Goal: Information Seeking & Learning: Check status

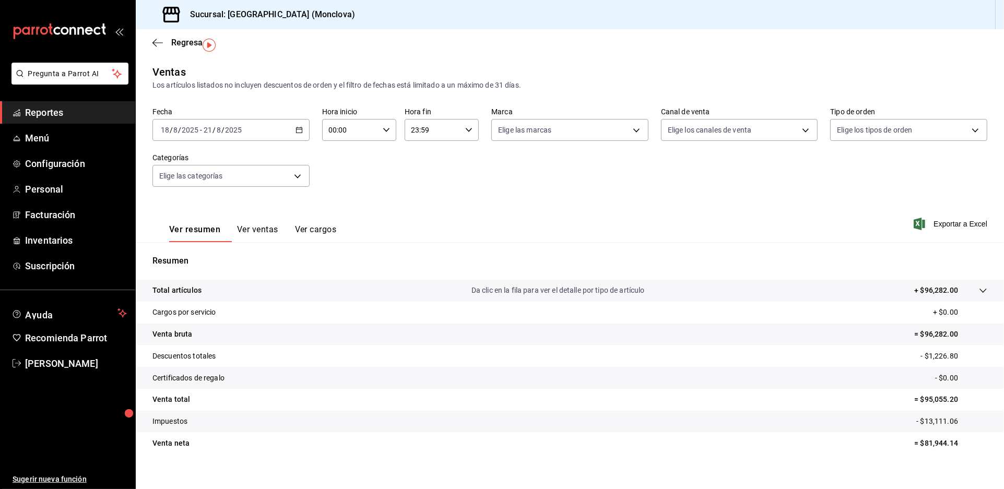
scroll to position [36, 0]
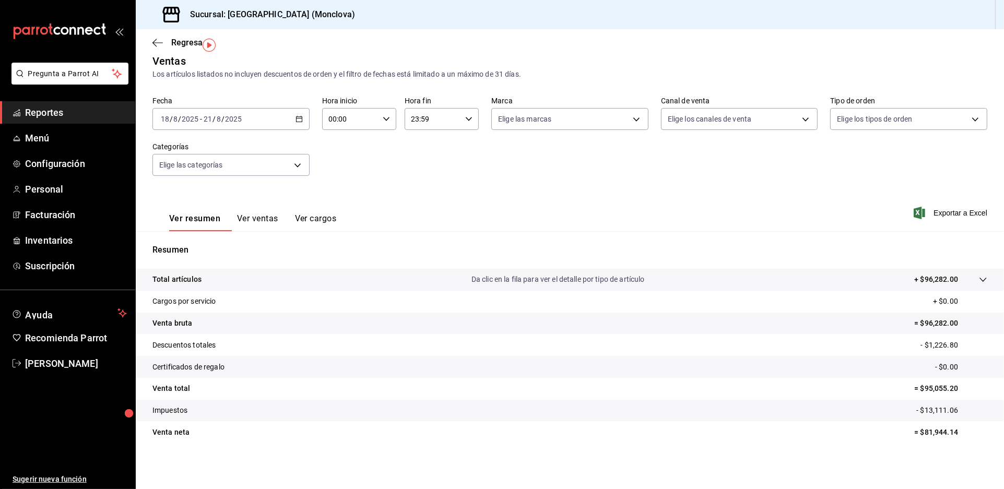
click at [509, 443] on tr "Venta neta = $81,944.14" at bounding box center [570, 432] width 868 height 22
click at [511, 195] on div "Ver resumen Ver ventas Ver cargos Exportar a Excel" at bounding box center [570, 209] width 868 height 43
click at [464, 199] on div "Ver resumen Ver ventas Ver cargos Exportar a Excel" at bounding box center [570, 209] width 868 height 43
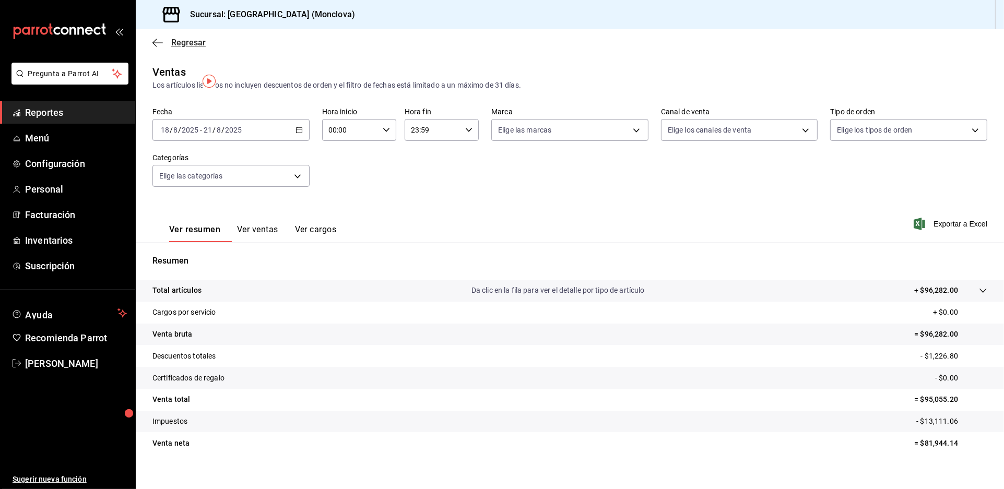
click at [194, 47] on span "Regresar" at bounding box center [188, 43] width 34 height 10
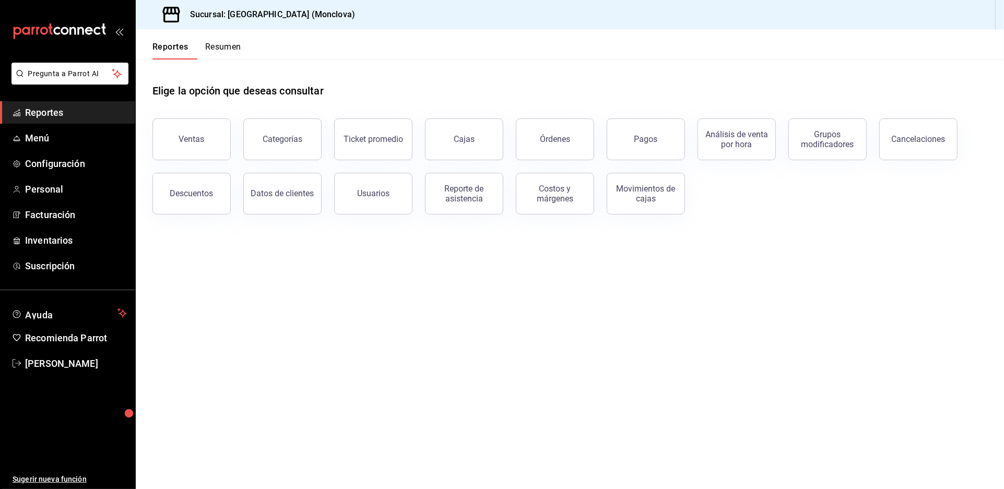
click at [481, 98] on div "Elige la opción que deseas consultar" at bounding box center [569, 82] width 834 height 46
click at [431, 314] on main "Elige la opción que deseas consultar Ventas Categorías Ticket promedio Cajas Ór…" at bounding box center [570, 273] width 868 height 429
click at [460, 144] on div "Cajas" at bounding box center [464, 139] width 21 height 10
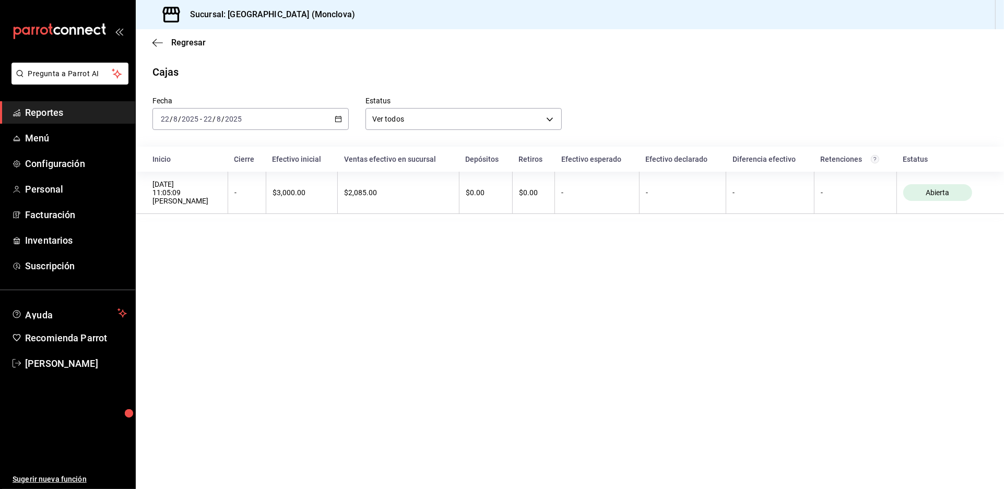
click at [342, 130] on div "[DATE] [DATE] - [DATE] [DATE]" at bounding box center [250, 119] width 196 height 22
click at [225, 268] on li "Rango de fechas" at bounding box center [202, 267] width 98 height 23
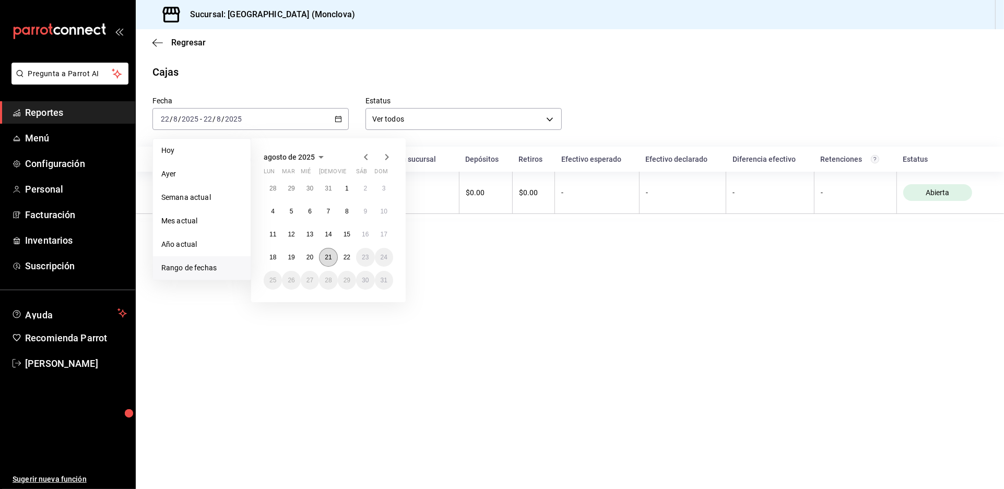
click at [329, 261] on abbr "21" at bounding box center [328, 257] width 7 height 7
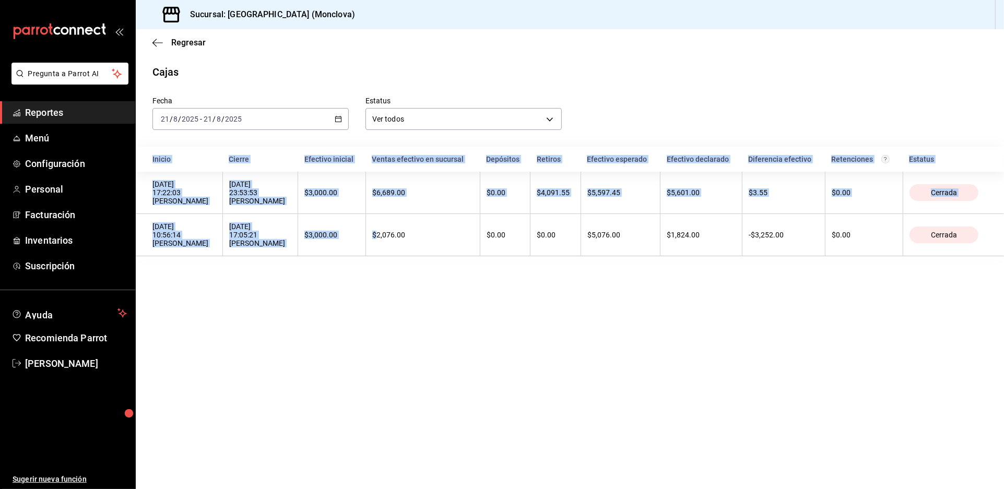
drag, startPoint x: 463, startPoint y: 308, endPoint x: 472, endPoint y: 334, distance: 27.6
click at [472, 334] on main "Regresar Cajas Fecha [DATE] [DATE] - [DATE] [DATE] Estatus Ver todos ALL Inicio…" at bounding box center [570, 259] width 868 height 460
drag, startPoint x: 492, startPoint y: 356, endPoint x: 490, endPoint y: 348, distance: 8.6
click at [491, 356] on main "Regresar Cajas Fecha [DATE] [DATE] - [DATE] [DATE] Estatus Ver todos ALL Inicio…" at bounding box center [570, 259] width 868 height 460
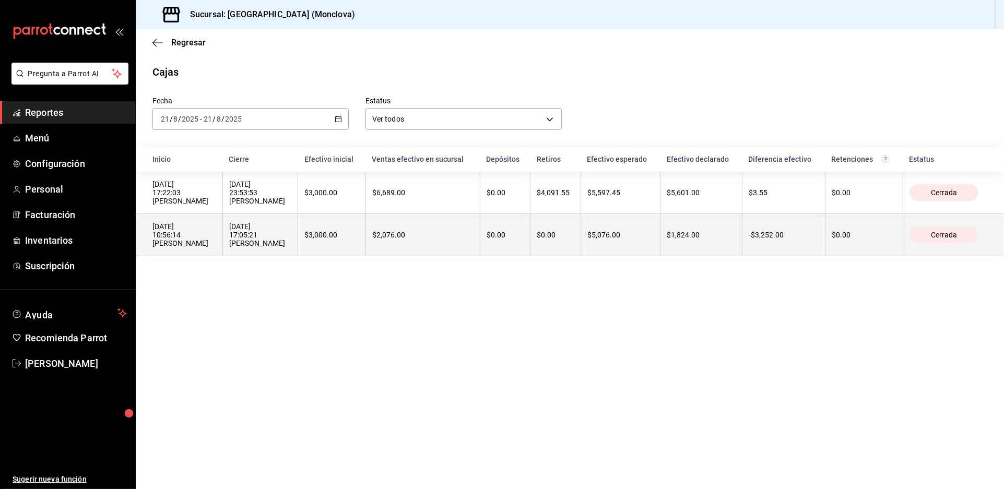
click at [480, 256] on th "$2,076.00" at bounding box center [422, 235] width 114 height 42
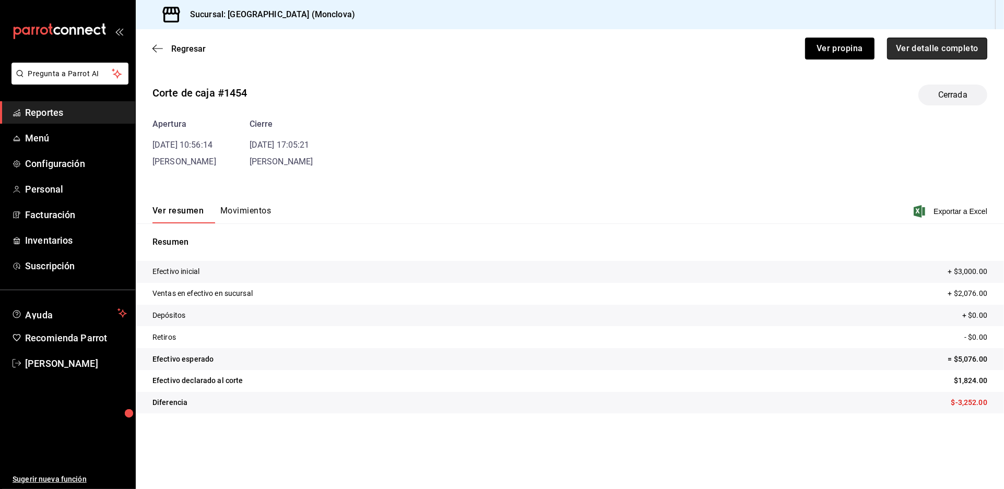
click at [916, 54] on button "Ver detalle completo" at bounding box center [937, 49] width 100 height 22
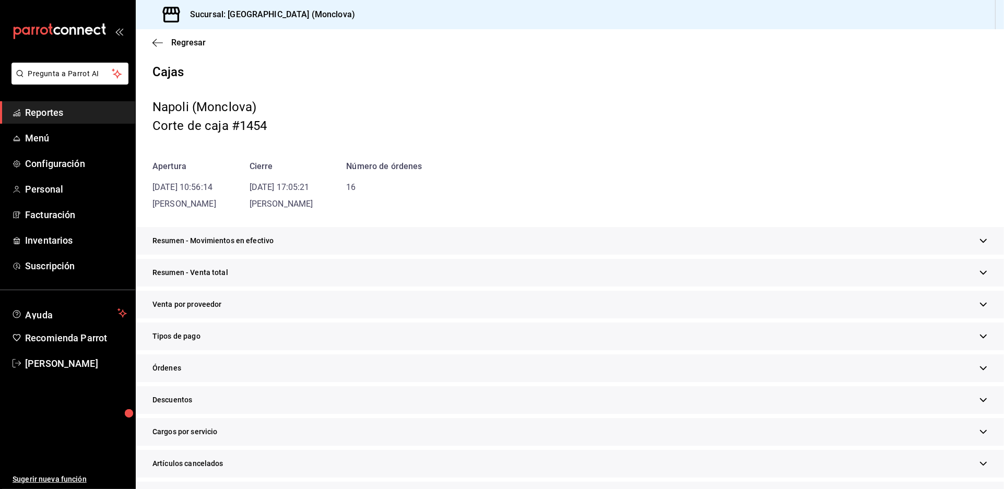
click at [799, 255] on div "Resumen - Movimientos en efectivo" at bounding box center [570, 241] width 868 height 28
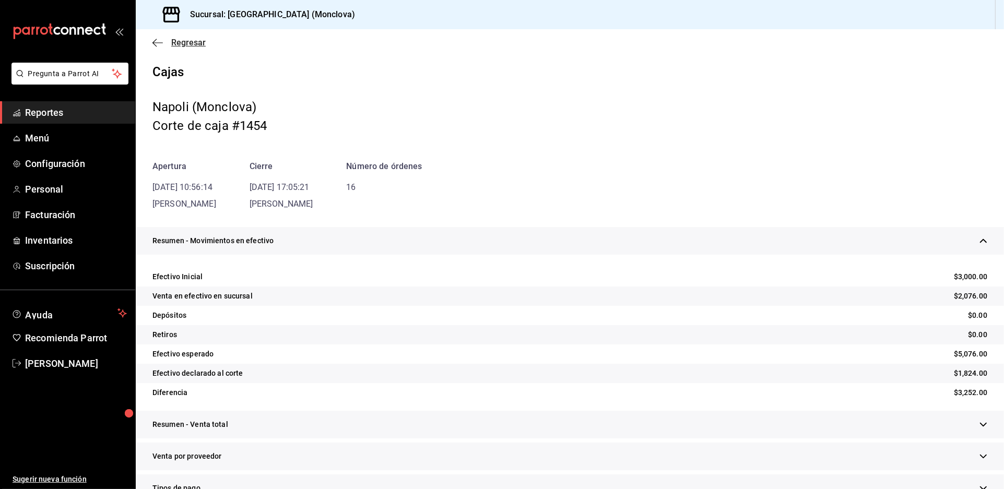
click at [194, 47] on span "Regresar" at bounding box center [188, 43] width 34 height 10
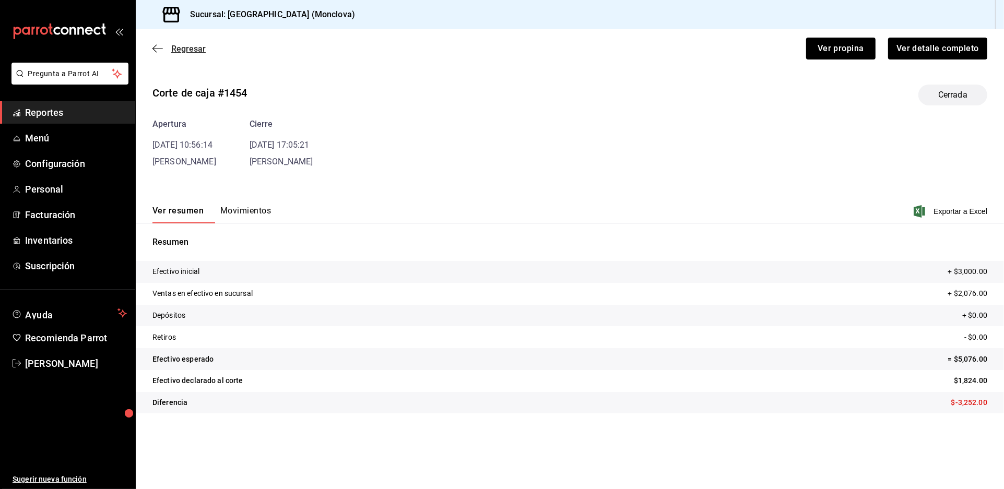
click at [189, 54] on span "Regresar" at bounding box center [188, 49] width 34 height 10
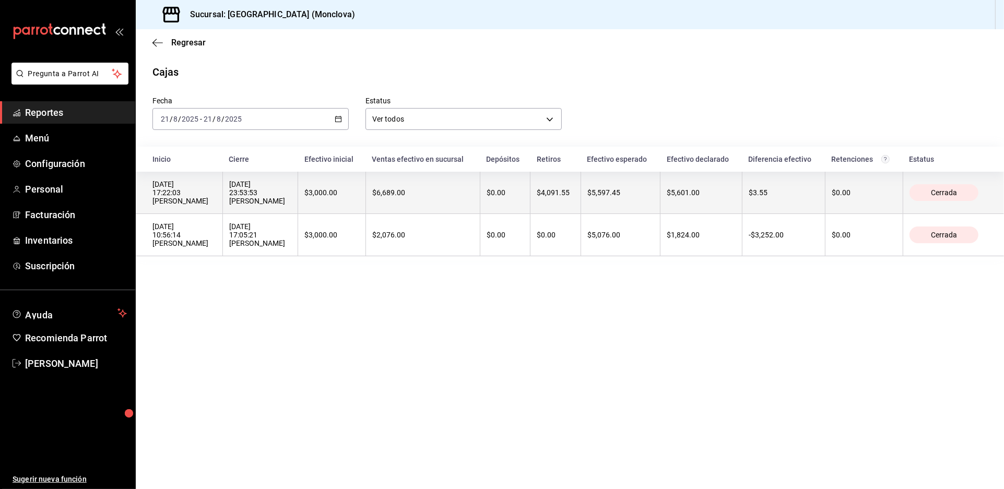
click at [480, 214] on th "$6,689.00" at bounding box center [422, 193] width 114 height 42
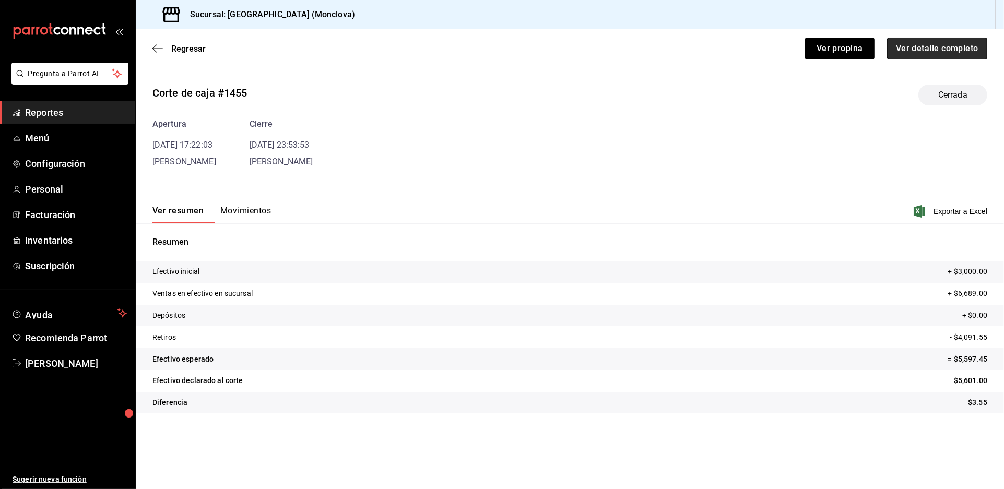
click at [948, 56] on button "Ver detalle completo" at bounding box center [937, 49] width 100 height 22
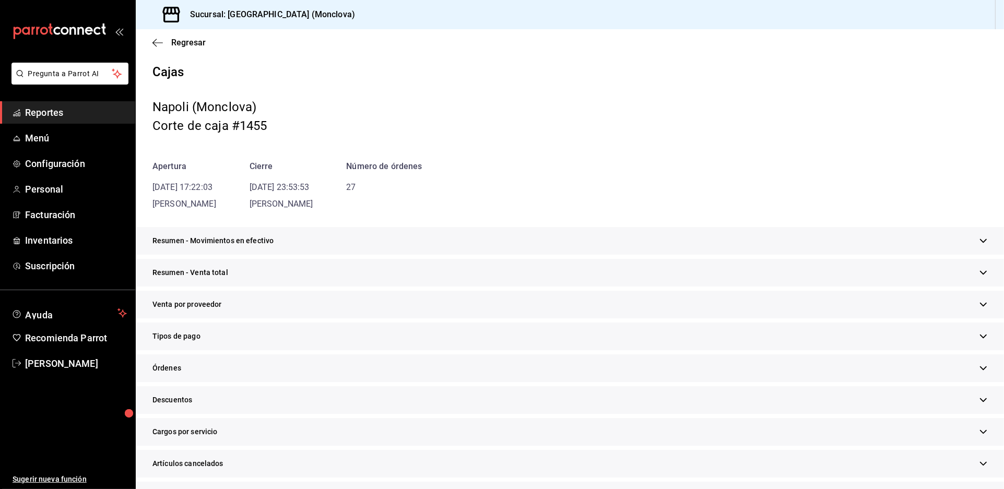
click at [679, 255] on div "Resumen - Movimientos en efectivo" at bounding box center [570, 241] width 868 height 28
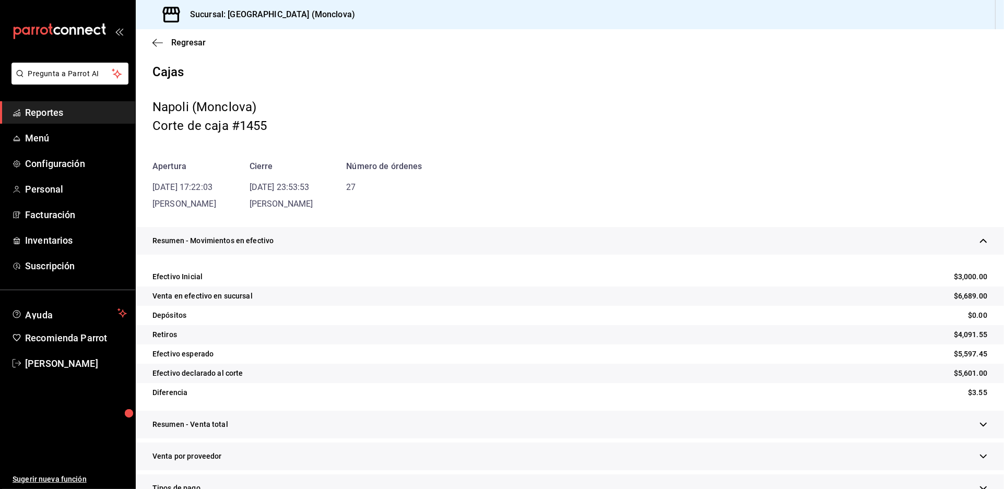
click at [187, 37] on div "Regresar" at bounding box center [570, 42] width 868 height 27
click at [189, 47] on span "Regresar" at bounding box center [188, 43] width 34 height 10
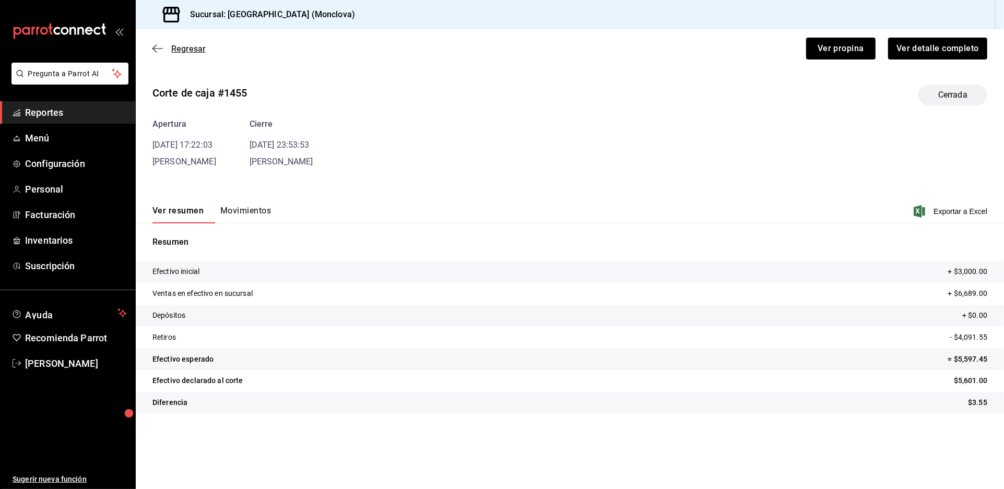
click at [190, 54] on span "Regresar" at bounding box center [188, 49] width 34 height 10
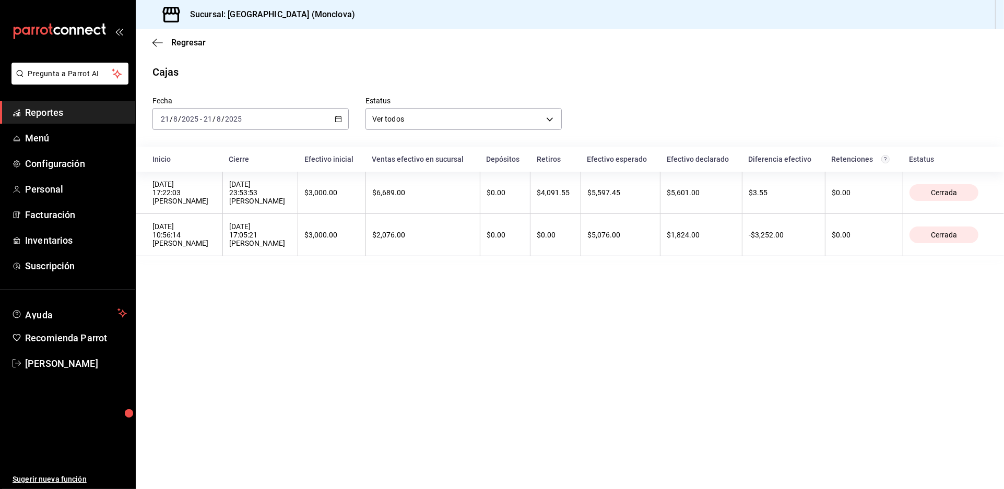
click at [77, 120] on span "Reportes" at bounding box center [76, 112] width 102 height 14
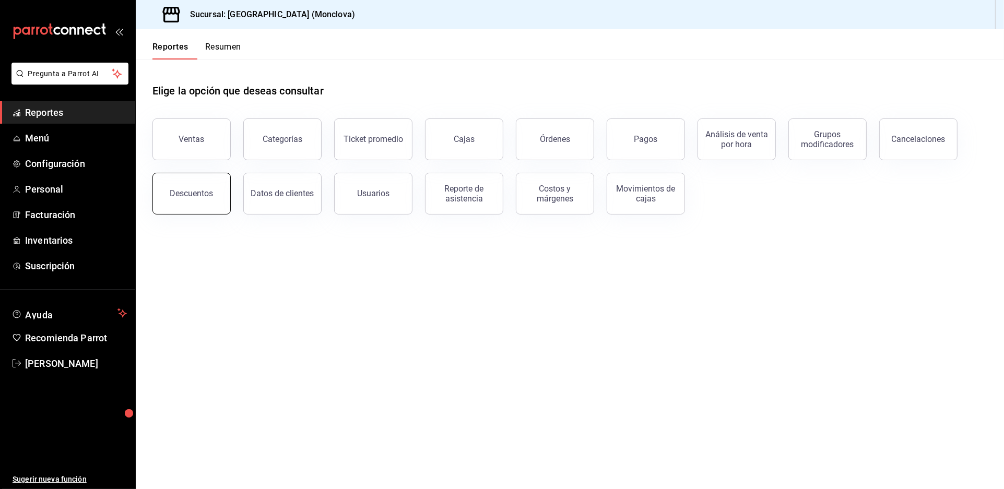
click at [225, 207] on button "Descuentos" at bounding box center [191, 194] width 78 height 42
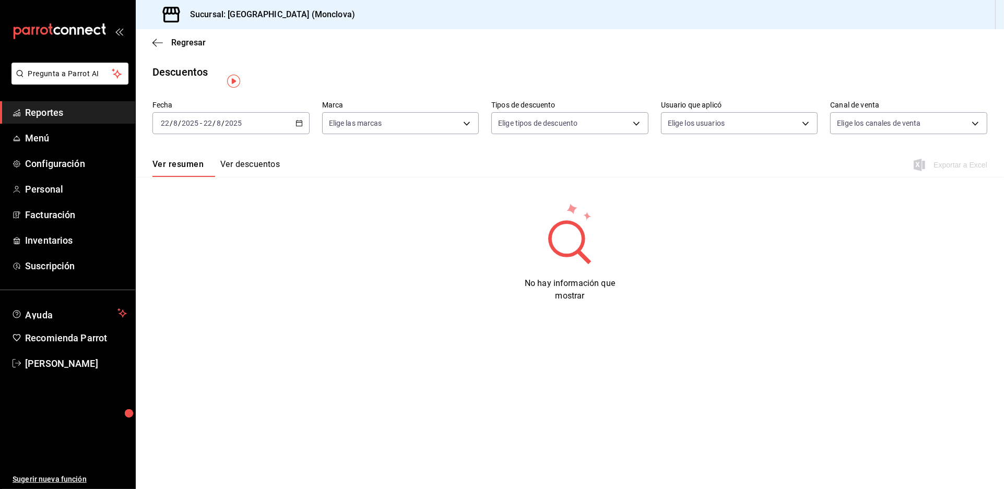
click at [303, 127] on icon "button" at bounding box center [298, 123] width 7 height 7
click at [214, 275] on li "Rango de fechas" at bounding box center [202, 271] width 98 height 23
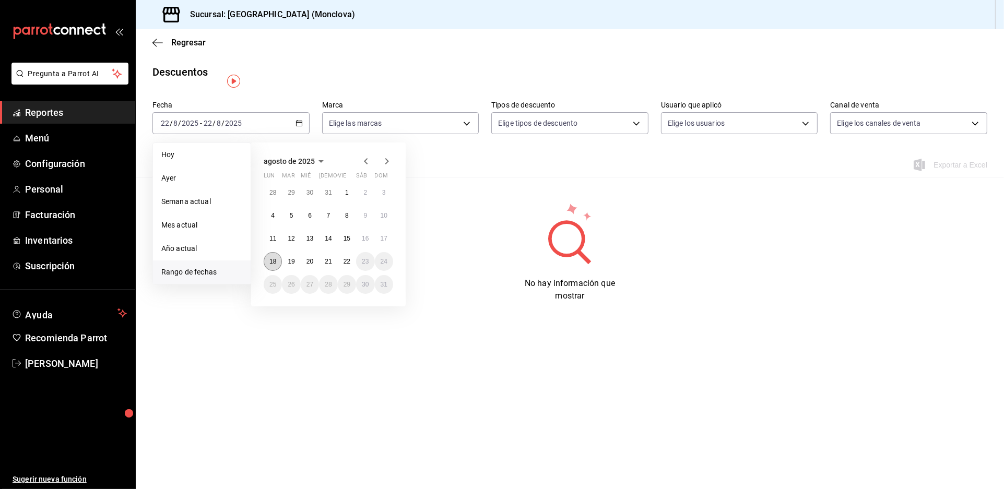
click at [274, 267] on button "18" at bounding box center [273, 261] width 18 height 19
click at [337, 271] on button "21" at bounding box center [328, 261] width 18 height 19
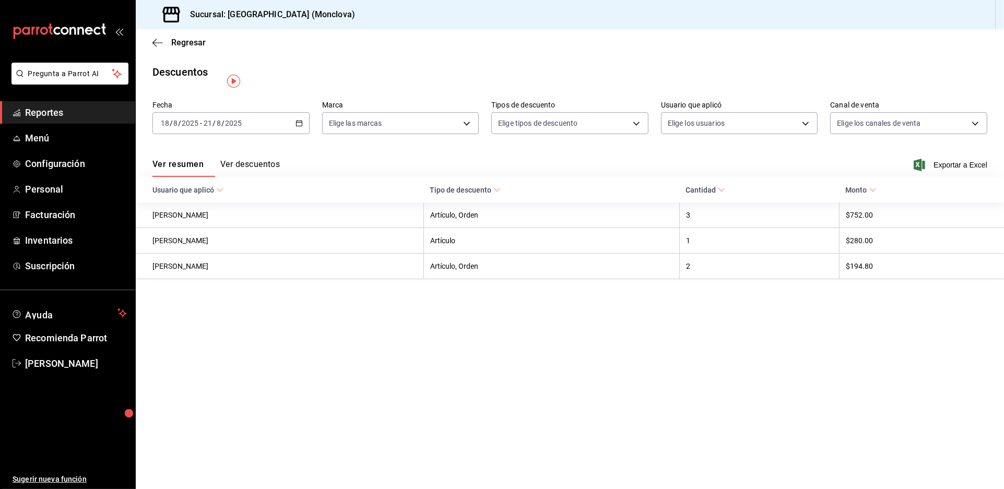
click at [73, 120] on span "Reportes" at bounding box center [76, 112] width 102 height 14
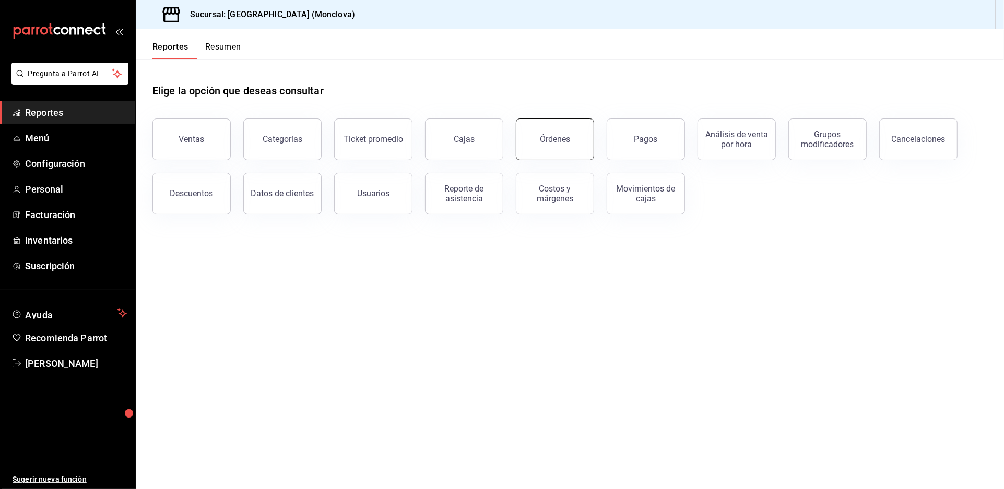
click at [569, 144] on div "Órdenes" at bounding box center [555, 139] width 30 height 10
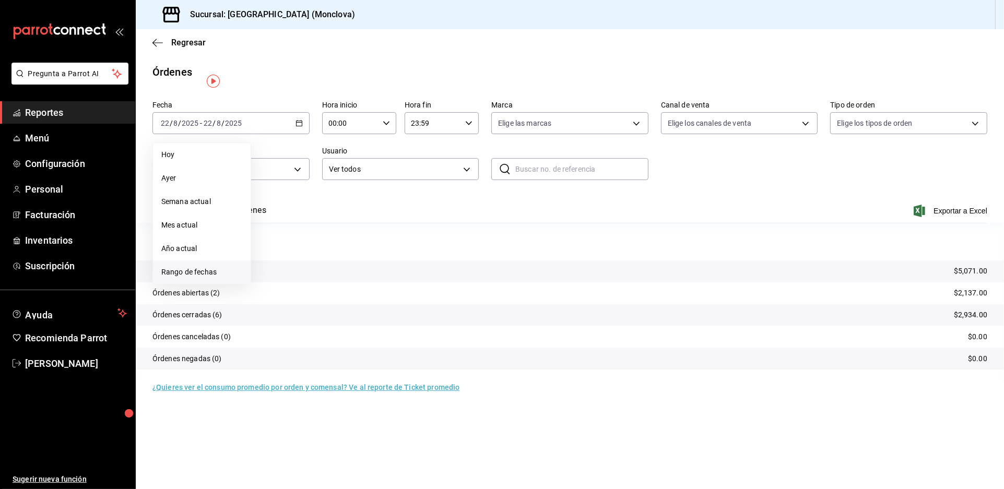
click at [241, 278] on span "Rango de fechas" at bounding box center [201, 272] width 81 height 11
click at [352, 202] on button "1" at bounding box center [347, 192] width 18 height 19
click at [331, 271] on button "21" at bounding box center [328, 261] width 18 height 19
click at [303, 127] on icon "button" at bounding box center [298, 123] width 7 height 7
click at [306, 181] on body "Pregunta a Parrot AI Reportes Menú Configuración Personal Facturación Inventari…" at bounding box center [502, 244] width 1004 height 489
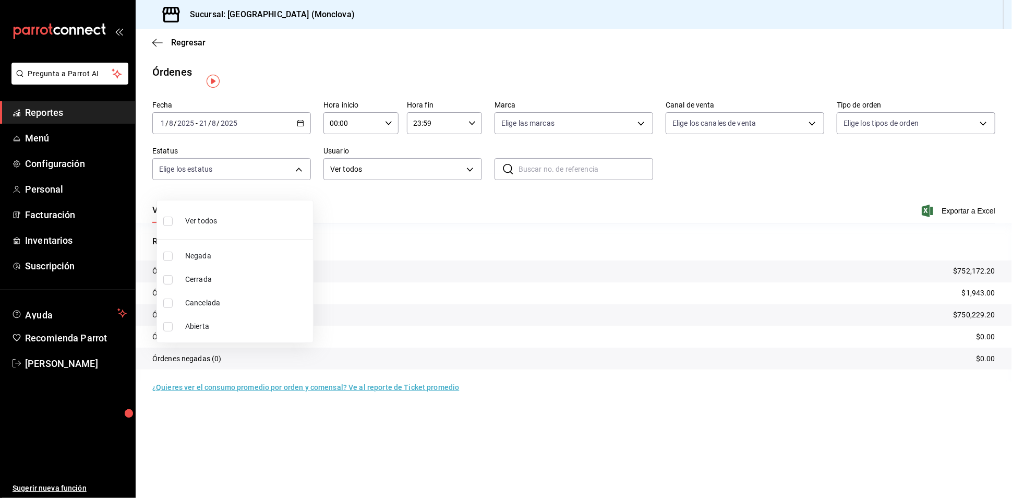
click at [164, 322] on input "checkbox" at bounding box center [167, 326] width 9 height 9
checkbox input "true"
type input "OPEN"
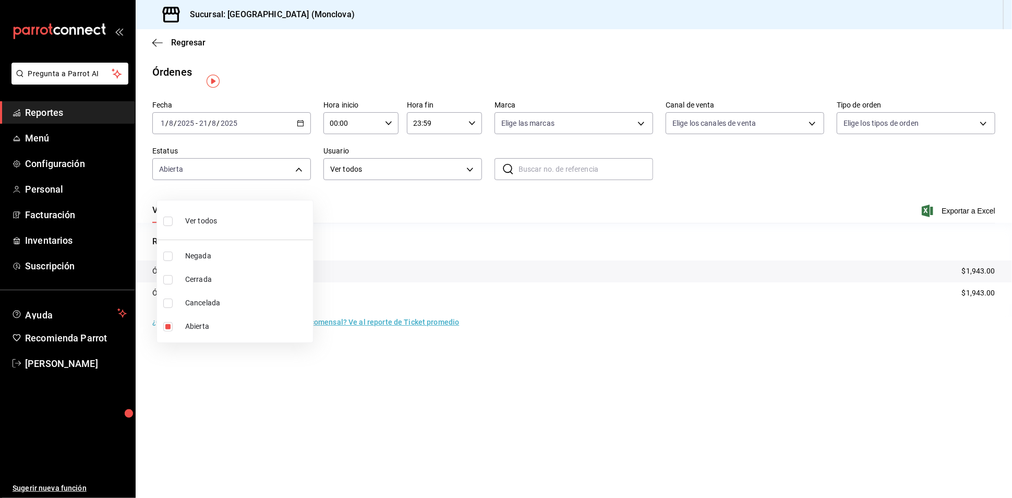
click at [339, 230] on div at bounding box center [506, 249] width 1012 height 498
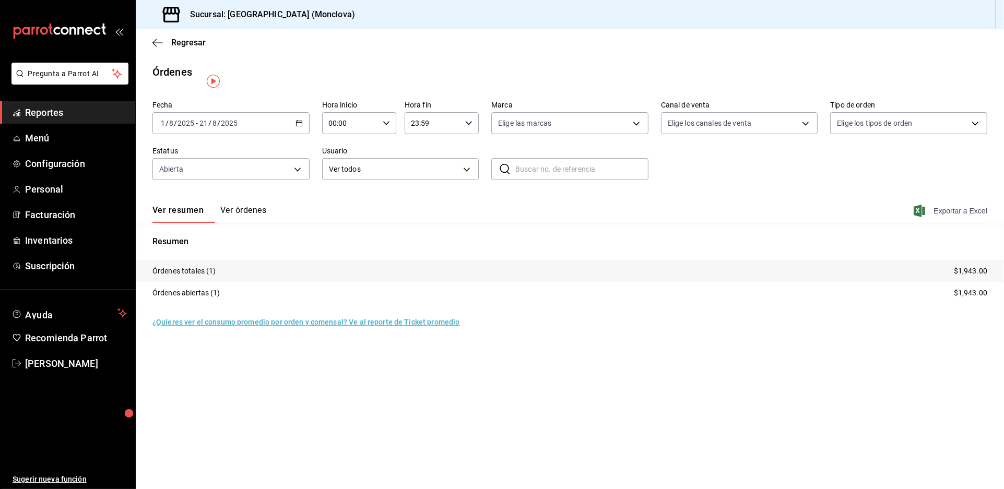
click at [953, 217] on span "Exportar a Excel" at bounding box center [950, 211] width 71 height 13
drag, startPoint x: 950, startPoint y: 285, endPoint x: 993, endPoint y: 289, distance: 42.4
click at [993, 282] on tr "Órdenes totales (1) $1,943.00" at bounding box center [570, 271] width 868 height 22
copy p "$1,943.00"
